Goal: Check status: Check status

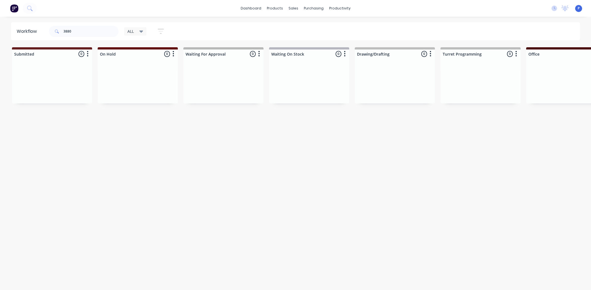
scroll to position [0, 367]
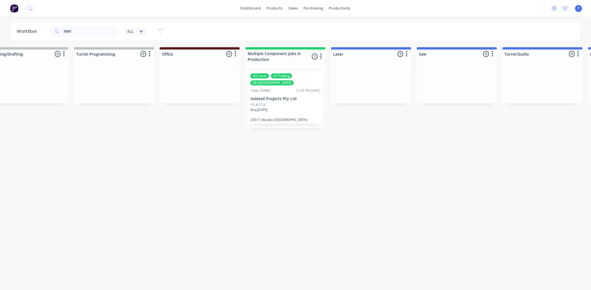
click at [79, 32] on input "3880" at bounding box center [90, 31] width 55 height 11
type input "3"
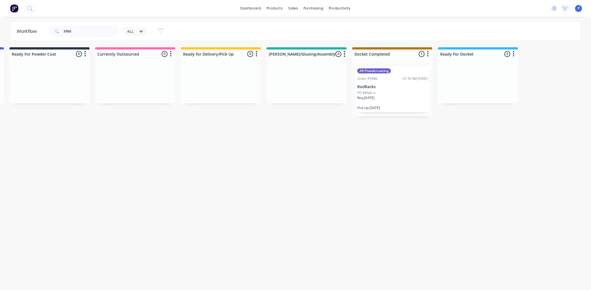
scroll to position [0, 1387]
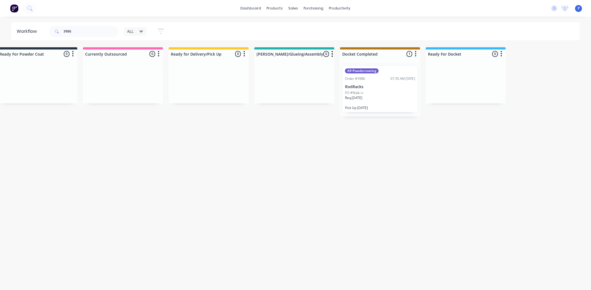
drag, startPoint x: 172, startPoint y: 186, endPoint x: 219, endPoint y: 189, distance: 47.2
click at [375, 99] on div "Req. [DATE]" at bounding box center [380, 99] width 70 height 9
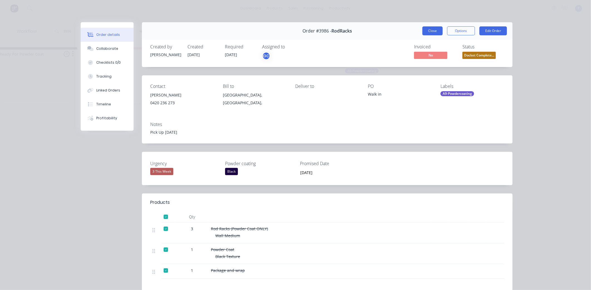
click at [427, 30] on button "Close" at bounding box center [433, 30] width 20 height 9
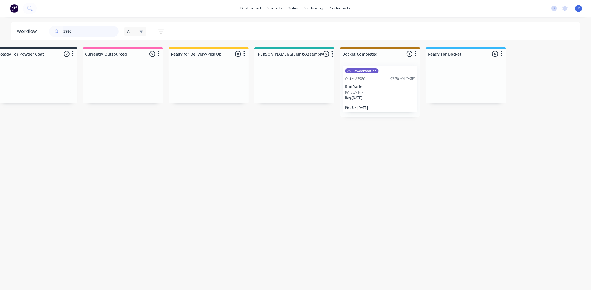
click at [79, 31] on input "3986" at bounding box center [90, 31] width 55 height 11
type input "3"
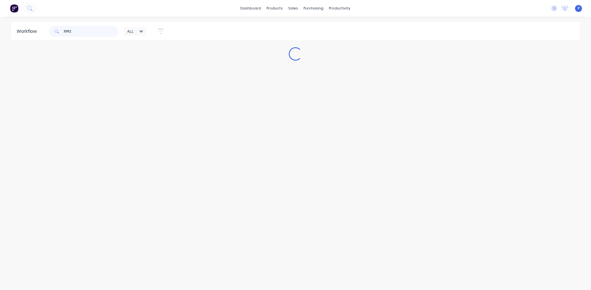
scroll to position [0, 0]
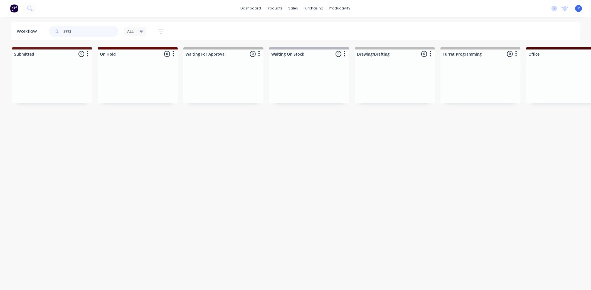
type input "3992"
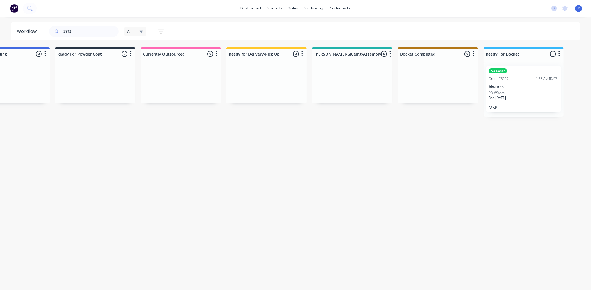
scroll to position [0, 1387]
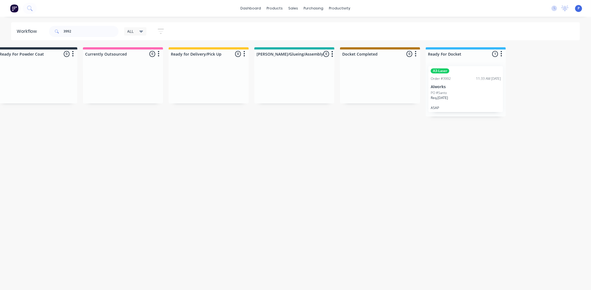
drag, startPoint x: 234, startPoint y: 167, endPoint x: 289, endPoint y: 173, distance: 55.4
click at [464, 87] on p "Alworks" at bounding box center [466, 87] width 70 height 5
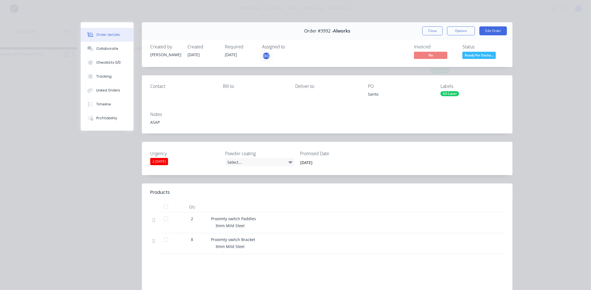
click at [162, 207] on div at bounding box center [165, 207] width 11 height 11
click at [428, 33] on button "Close" at bounding box center [433, 30] width 20 height 9
